Goal: Communication & Community: Answer question/provide support

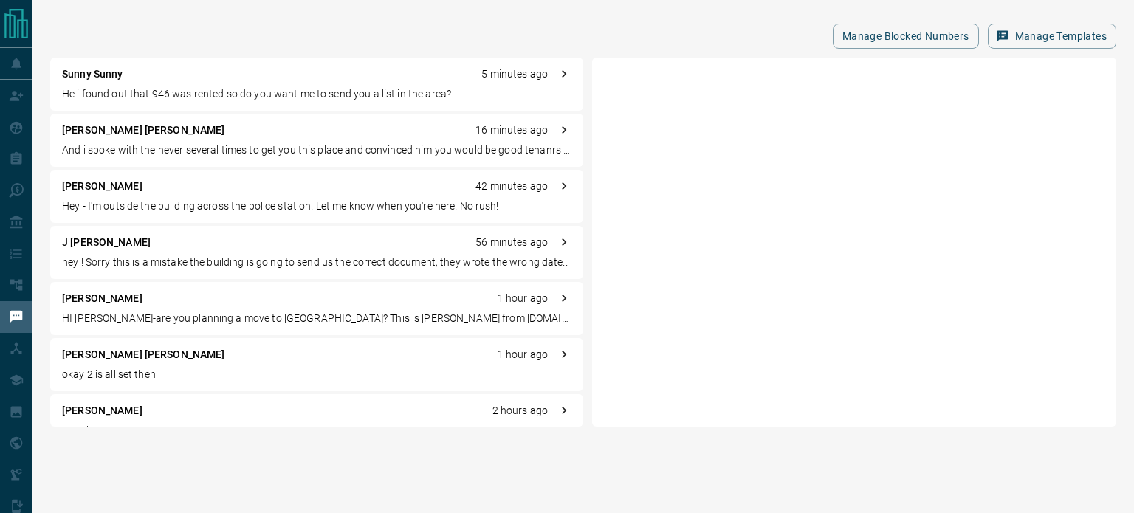
click at [211, 145] on p "And i spoke with the never several times to get you this place and convinced hi…" at bounding box center [316, 150] width 509 height 16
click at [360, 155] on p "And i spoke with the never several times to get you this place and convinced hi…" at bounding box center [316, 150] width 509 height 16
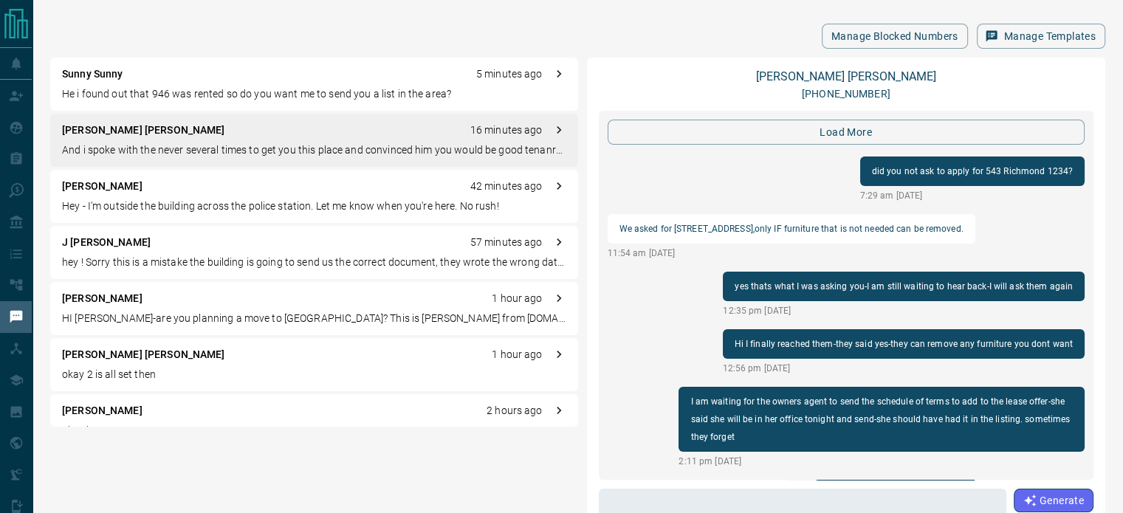
scroll to position [1666, 0]
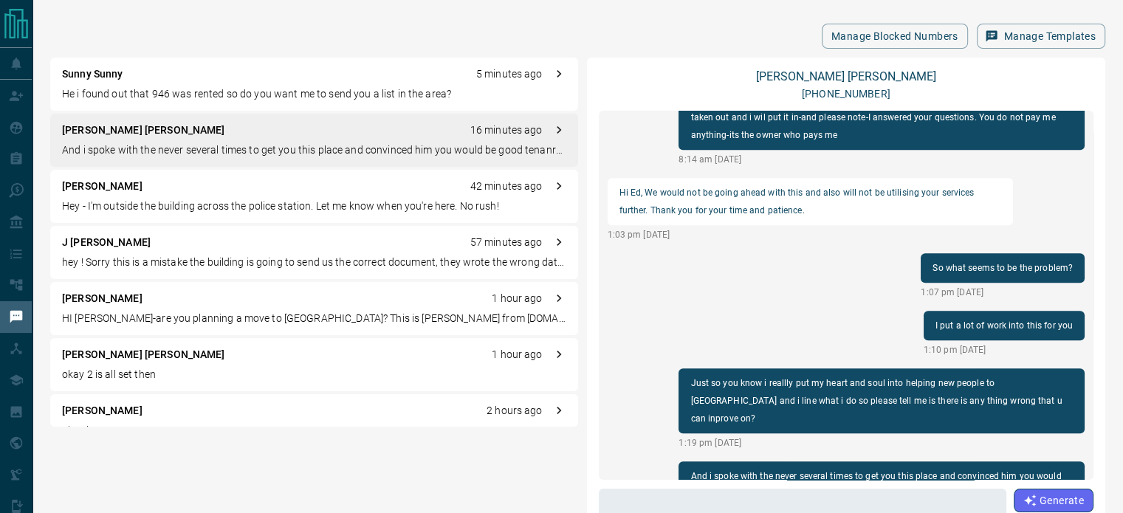
click at [174, 259] on p "hey ! Sorry this is a mistake the building is going to send us the correct docu…" at bounding box center [314, 263] width 504 height 16
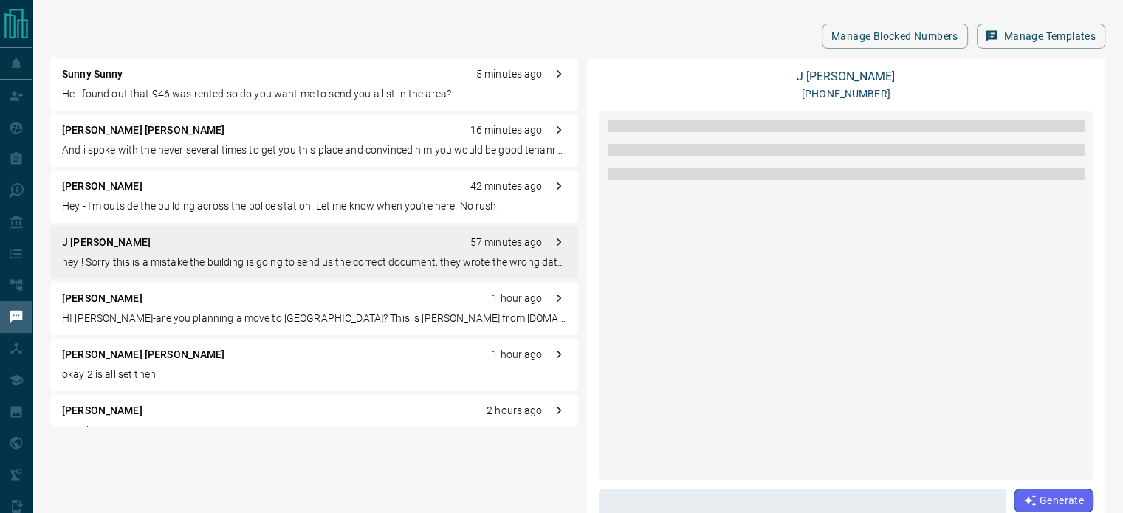
scroll to position [0, 0]
click at [177, 258] on p "hey ! Sorry this is a mistake the building is going to send us the correct docu…" at bounding box center [314, 263] width 504 height 16
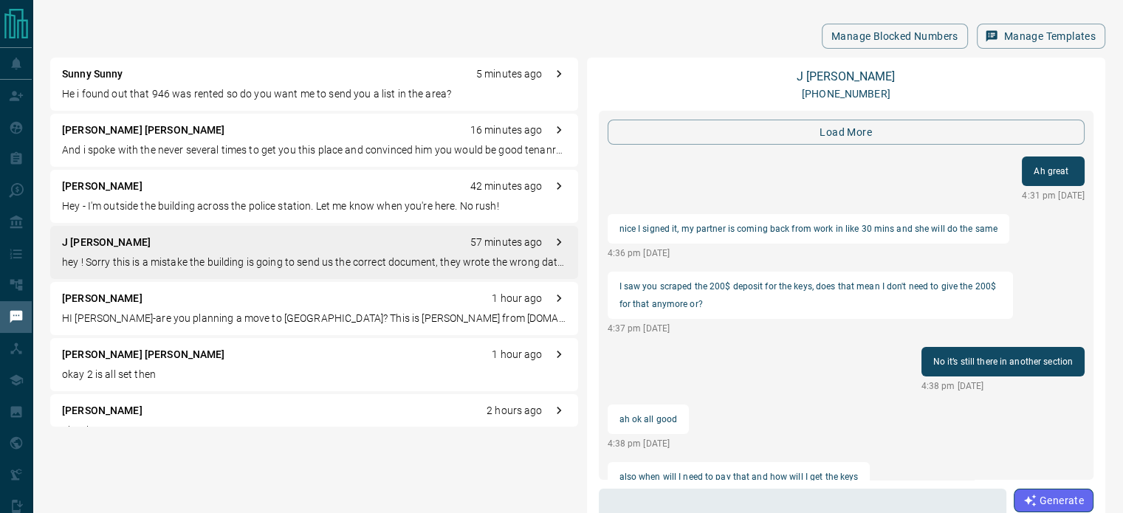
scroll to position [1631, 0]
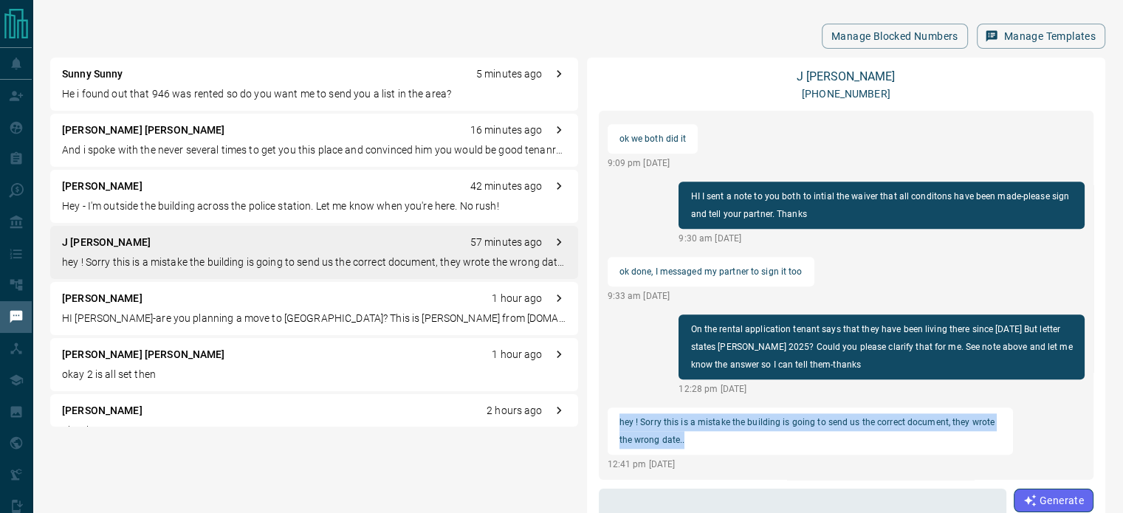
drag, startPoint x: 685, startPoint y: 442, endPoint x: 616, endPoint y: 424, distance: 70.9
click at [616, 424] on div "hey ! Sorry this is a mistake the building is going to send us the correct docu…" at bounding box center [811, 431] width 406 height 47
copy p "hey ! Sorry this is a mistake the building is going to send us the correct docu…"
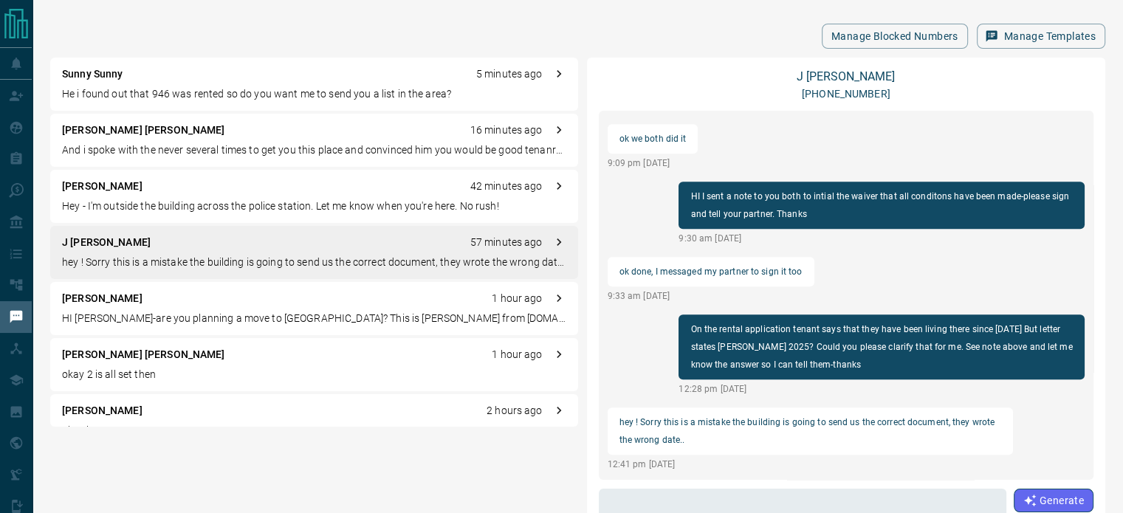
click at [752, 27] on div "Manage Blocked Numbers Manage Templates" at bounding box center [577, 36] width 1055 height 25
click at [718, 33] on div "Manage Blocked Numbers Manage Templates" at bounding box center [577, 36] width 1055 height 25
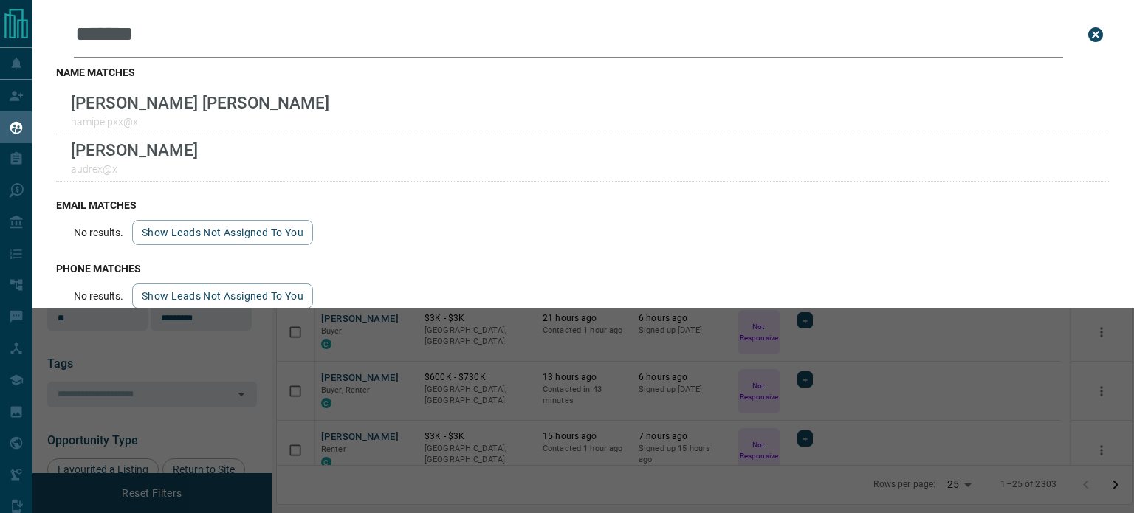
scroll to position [370, 844]
click at [1088, 37] on icon "close search bar" at bounding box center [1095, 34] width 15 height 15
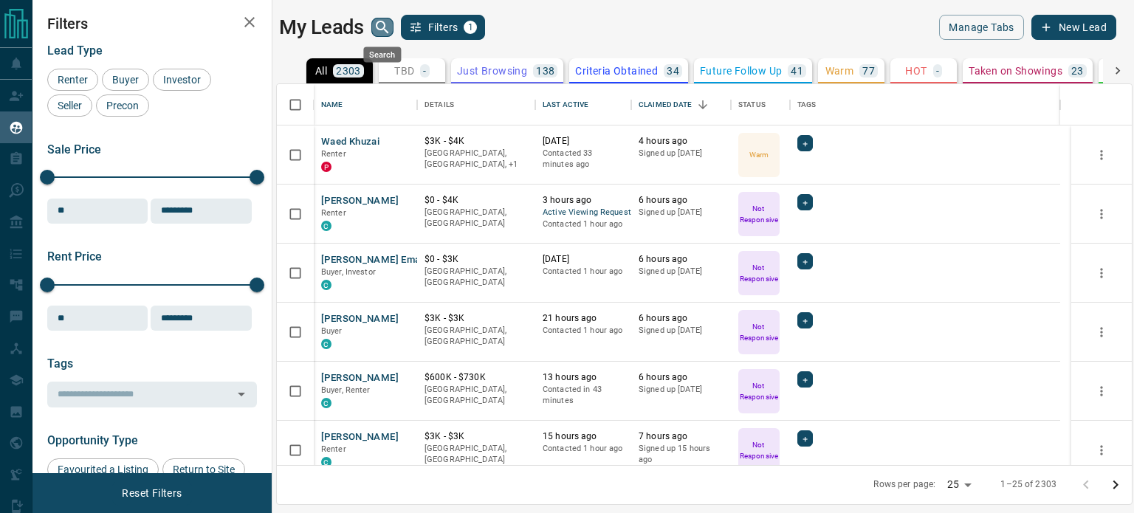
click at [387, 24] on icon "search button" at bounding box center [383, 27] width 18 height 18
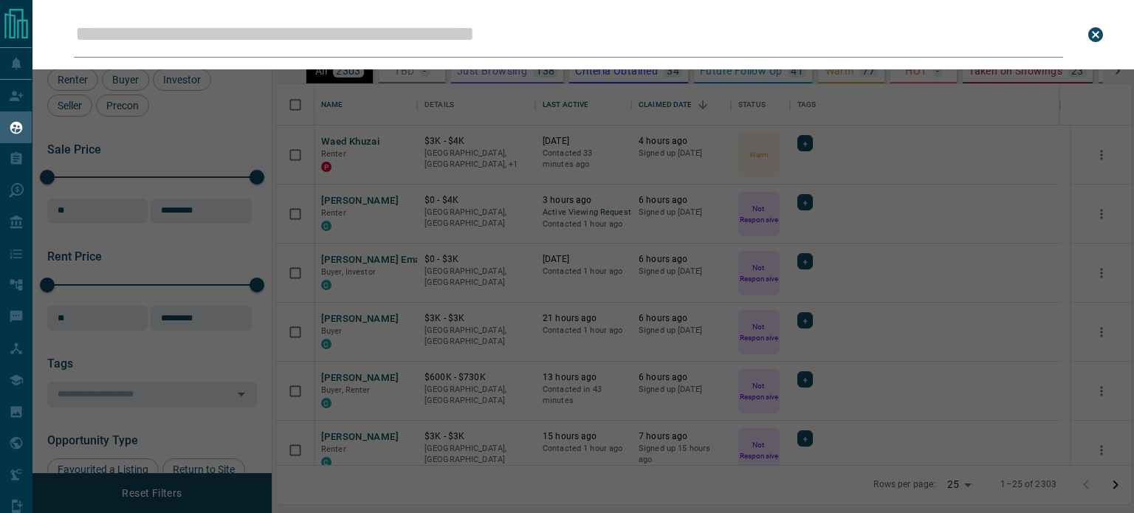
click at [363, 38] on input "Leads Search Bar" at bounding box center [568, 35] width 989 height 46
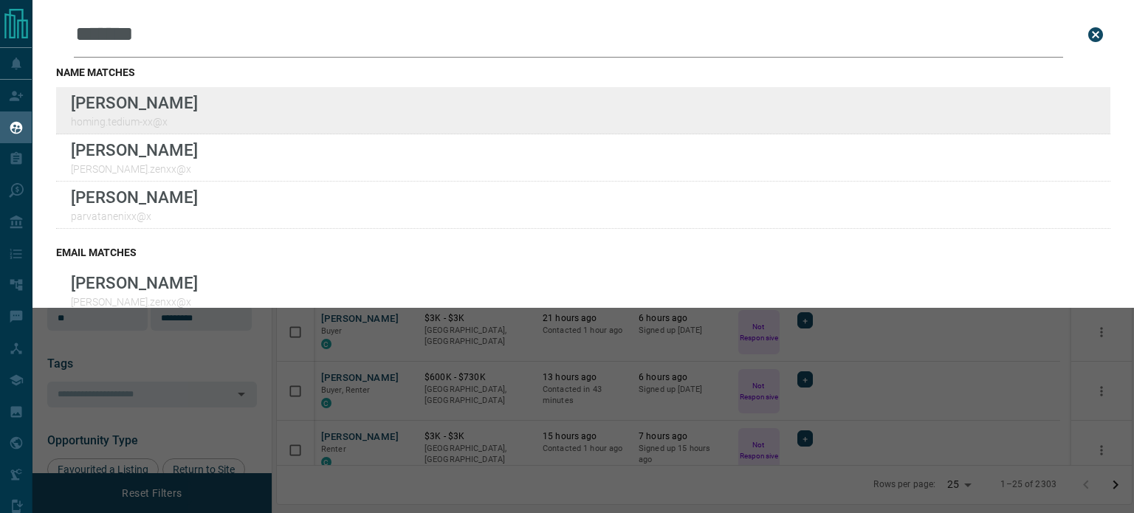
type input "*******"
